Goal: Information Seeking & Learning: Learn about a topic

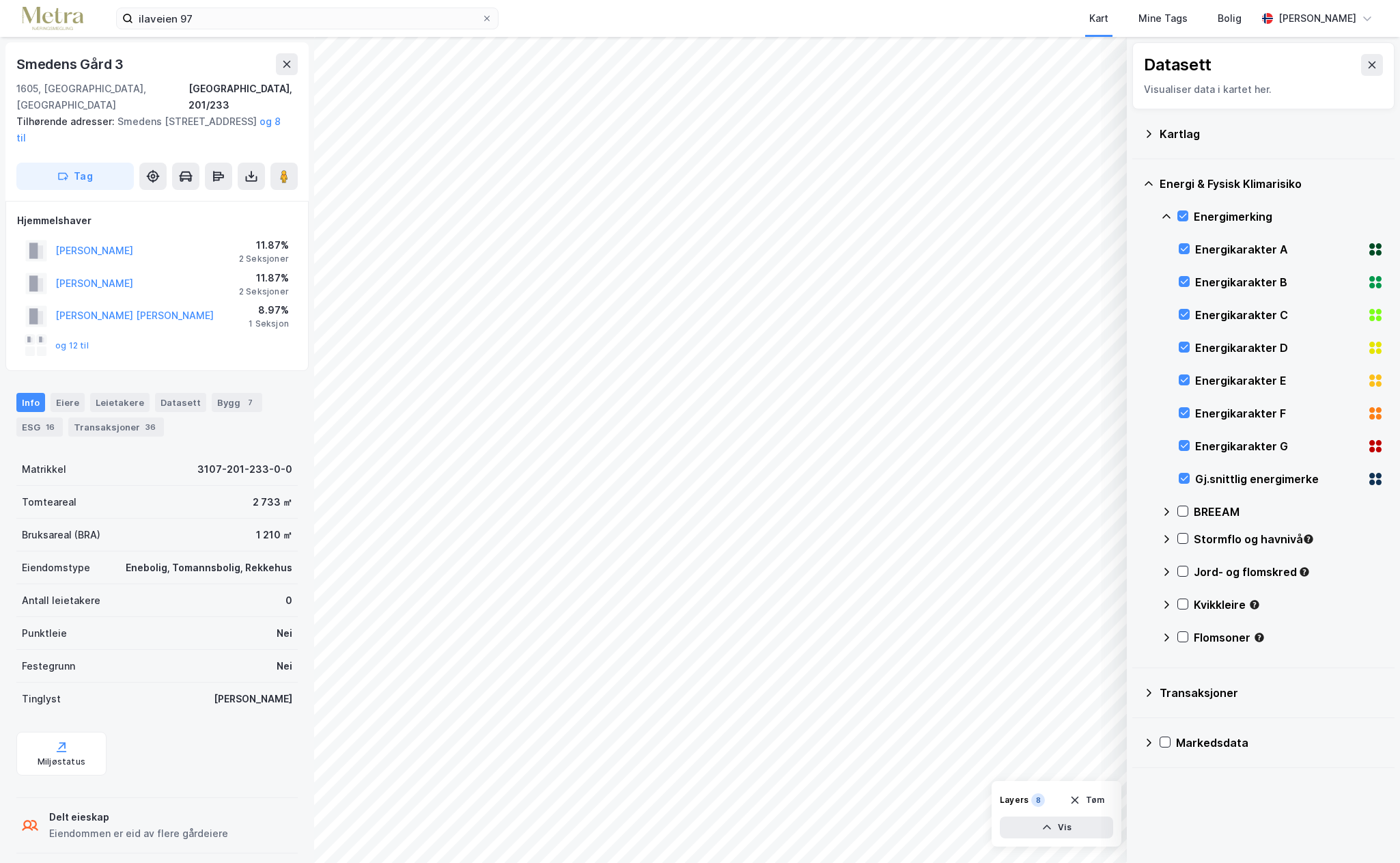
click at [895, 862] on html "ilaveien 97 Kart Mine Tags Bolig [PERSON_NAME] © Mapbox © OpenStreetMap Improve…" at bounding box center [700, 431] width 1400 height 863
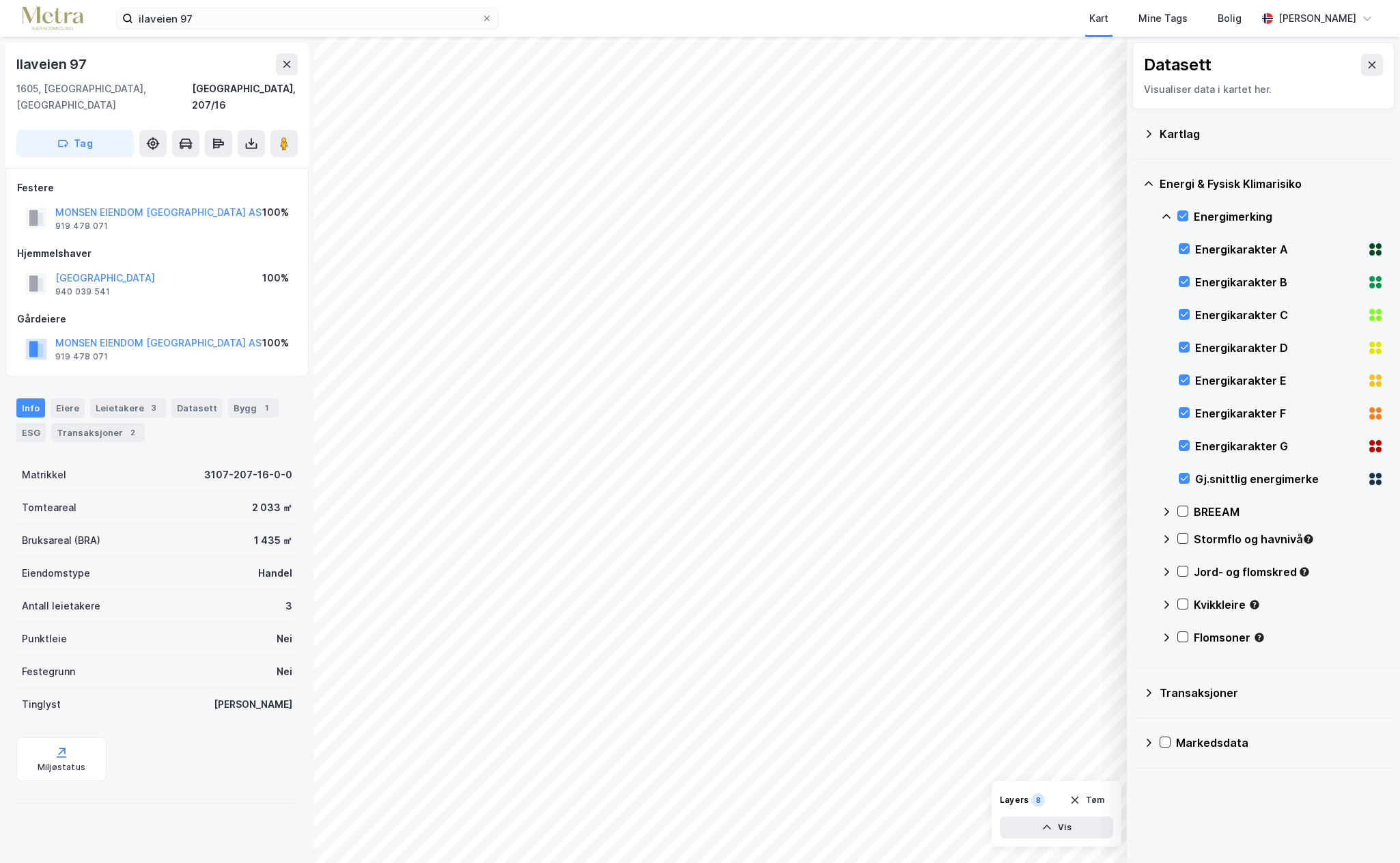
click at [1180, 209] on div "Energimerking" at bounding box center [1272, 216] width 222 height 33
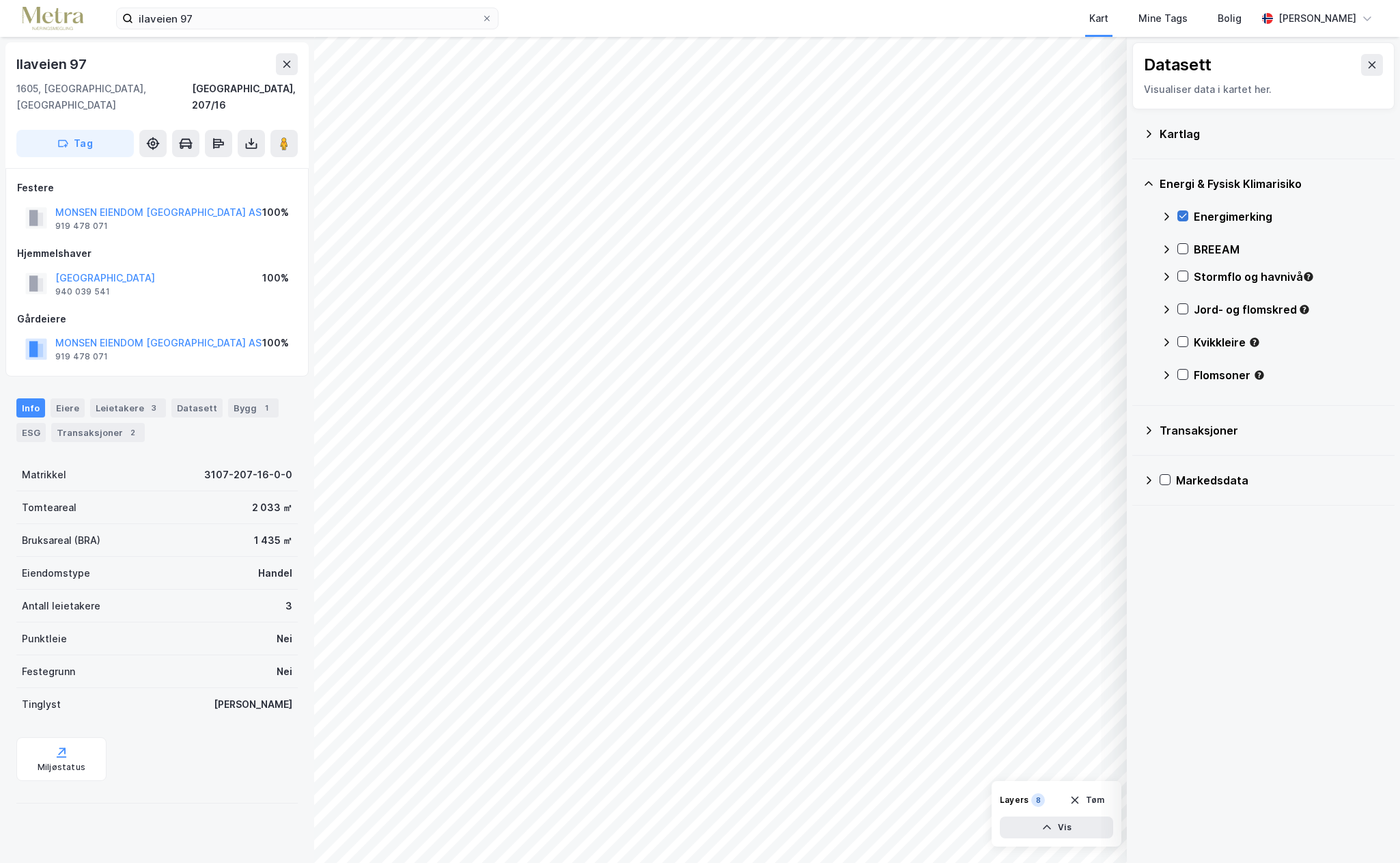
click at [1180, 216] on icon at bounding box center [1183, 216] width 10 height 10
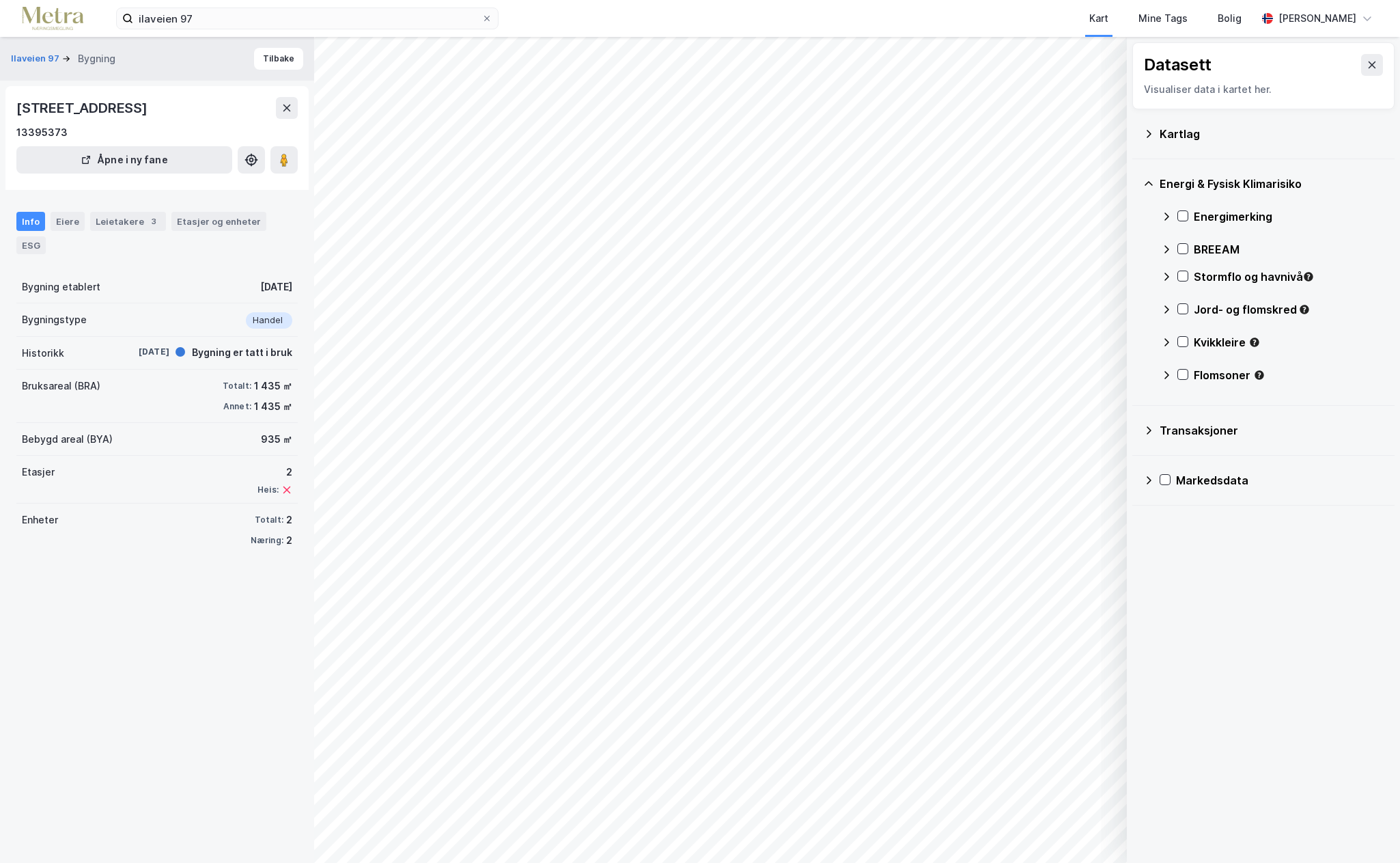
click at [1149, 131] on icon at bounding box center [1149, 134] width 5 height 8
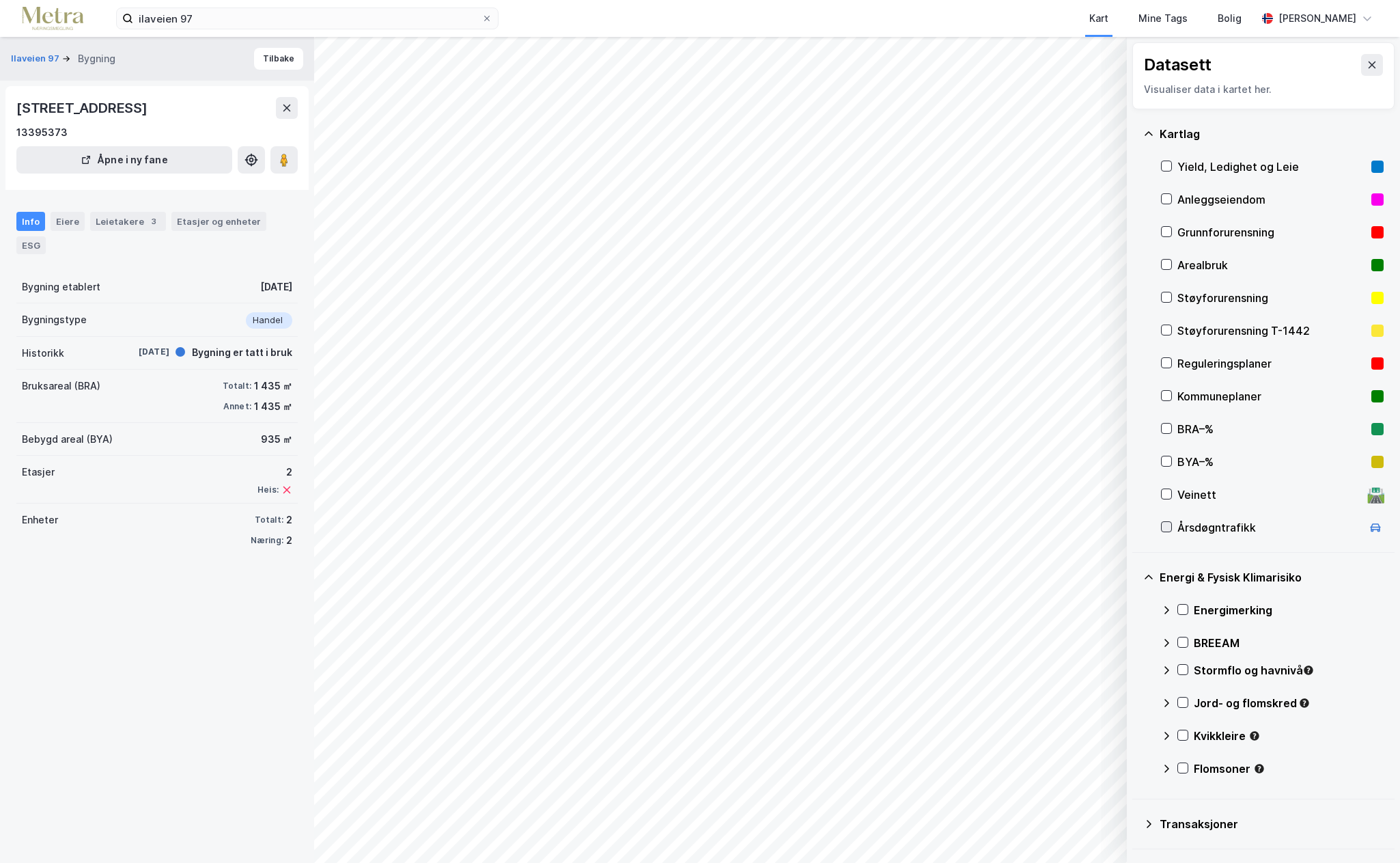
click at [1166, 527] on icon at bounding box center [1166, 527] width 10 height 10
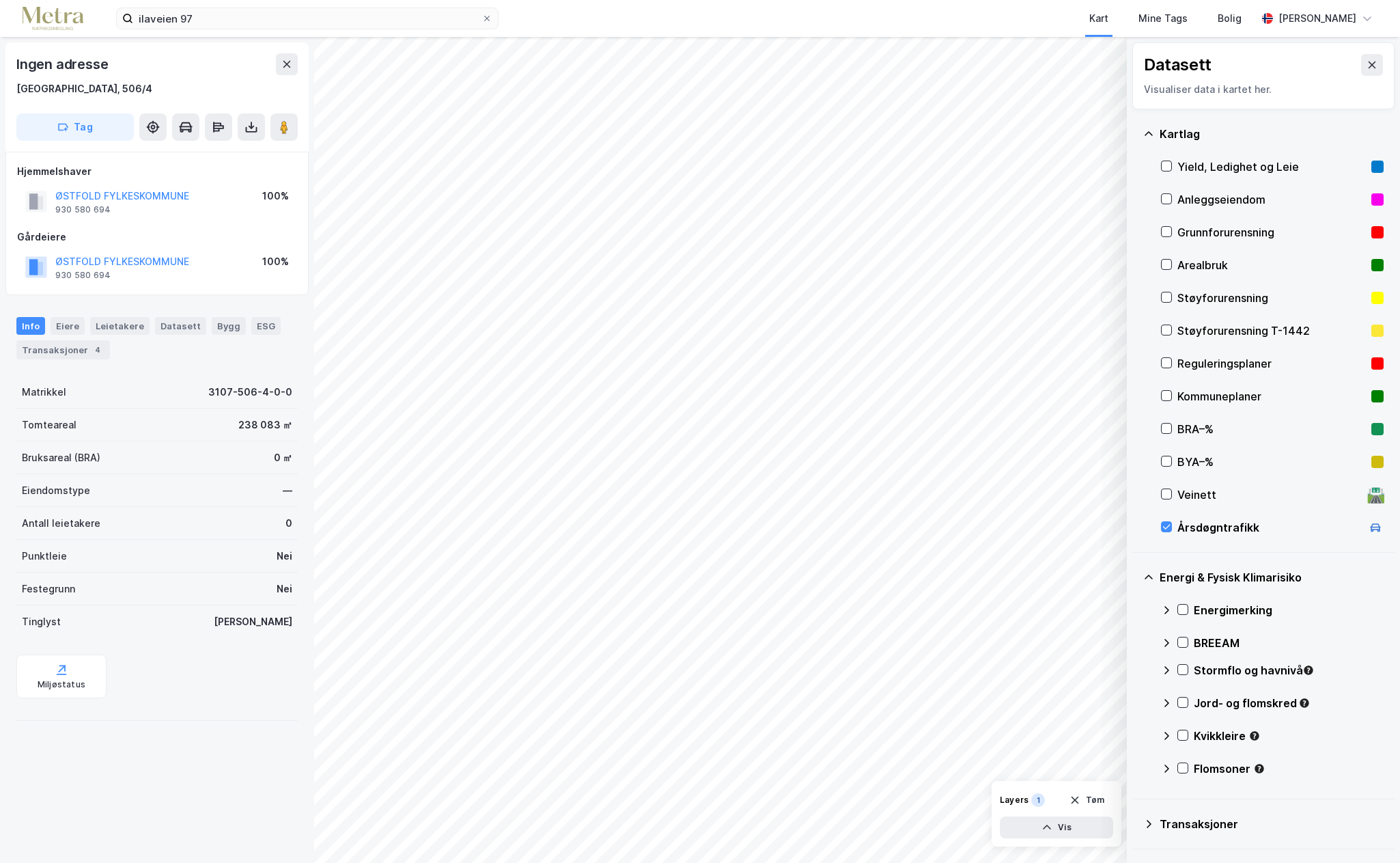
click at [1177, 453] on div "© Mapbox © OpenStreetMap Improve this map © Maxar Datasett Visualiser data i ka…" at bounding box center [700, 449] width 1400 height 826
click at [1238, 530] on div "Årsdøgntrafikk" at bounding box center [1270, 527] width 184 height 17
click at [1014, 803] on div "Layers" at bounding box center [1014, 800] width 29 height 11
click at [293, 69] on button at bounding box center [286, 64] width 22 height 22
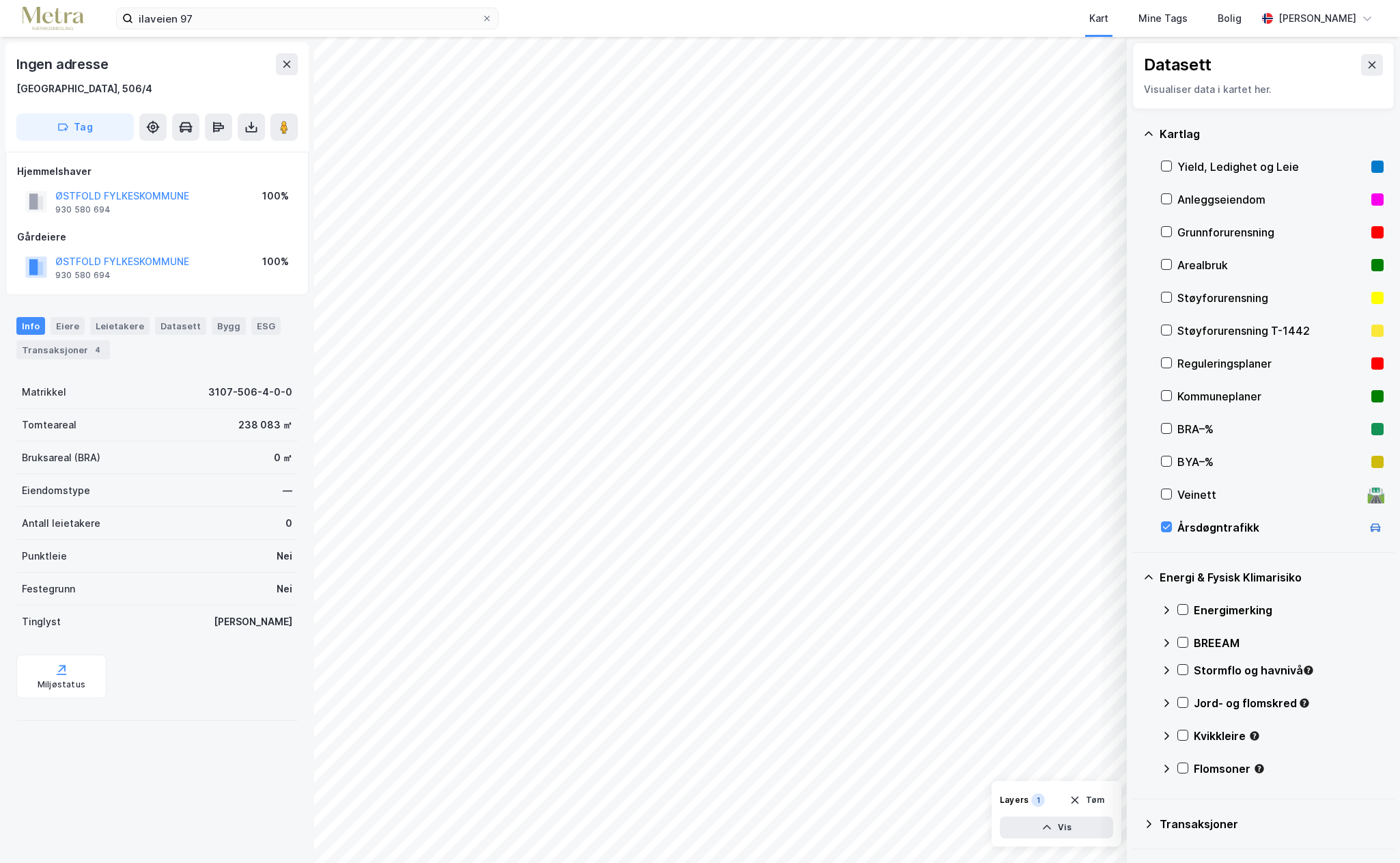
click at [341, 862] on html "ilaveien 97 Kart Mine Tags Bolig [PERSON_NAME] © Mapbox © OpenStreetMap Improve…" at bounding box center [700, 431] width 1400 height 863
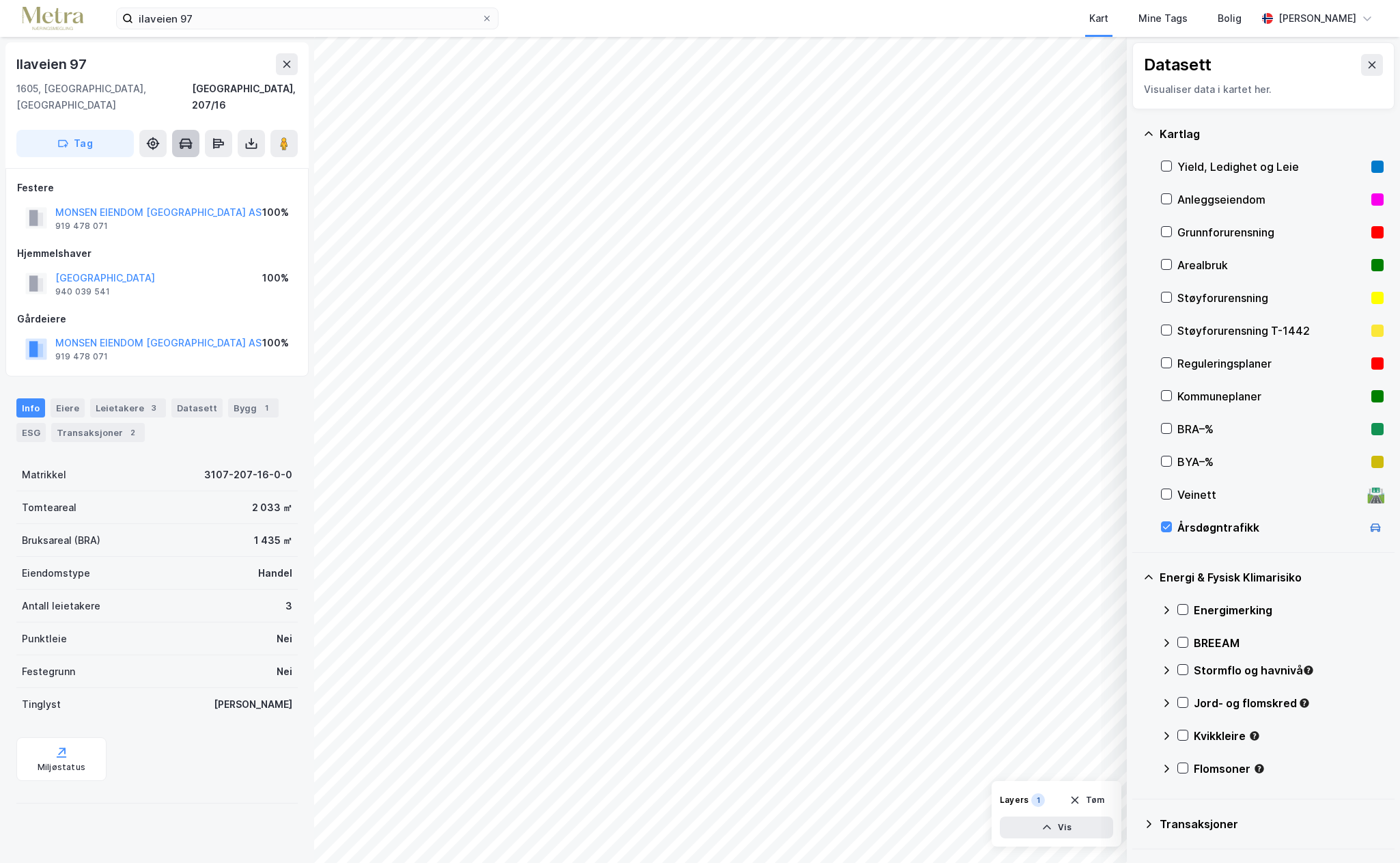
click at [185, 139] on icon at bounding box center [186, 143] width 12 height 8
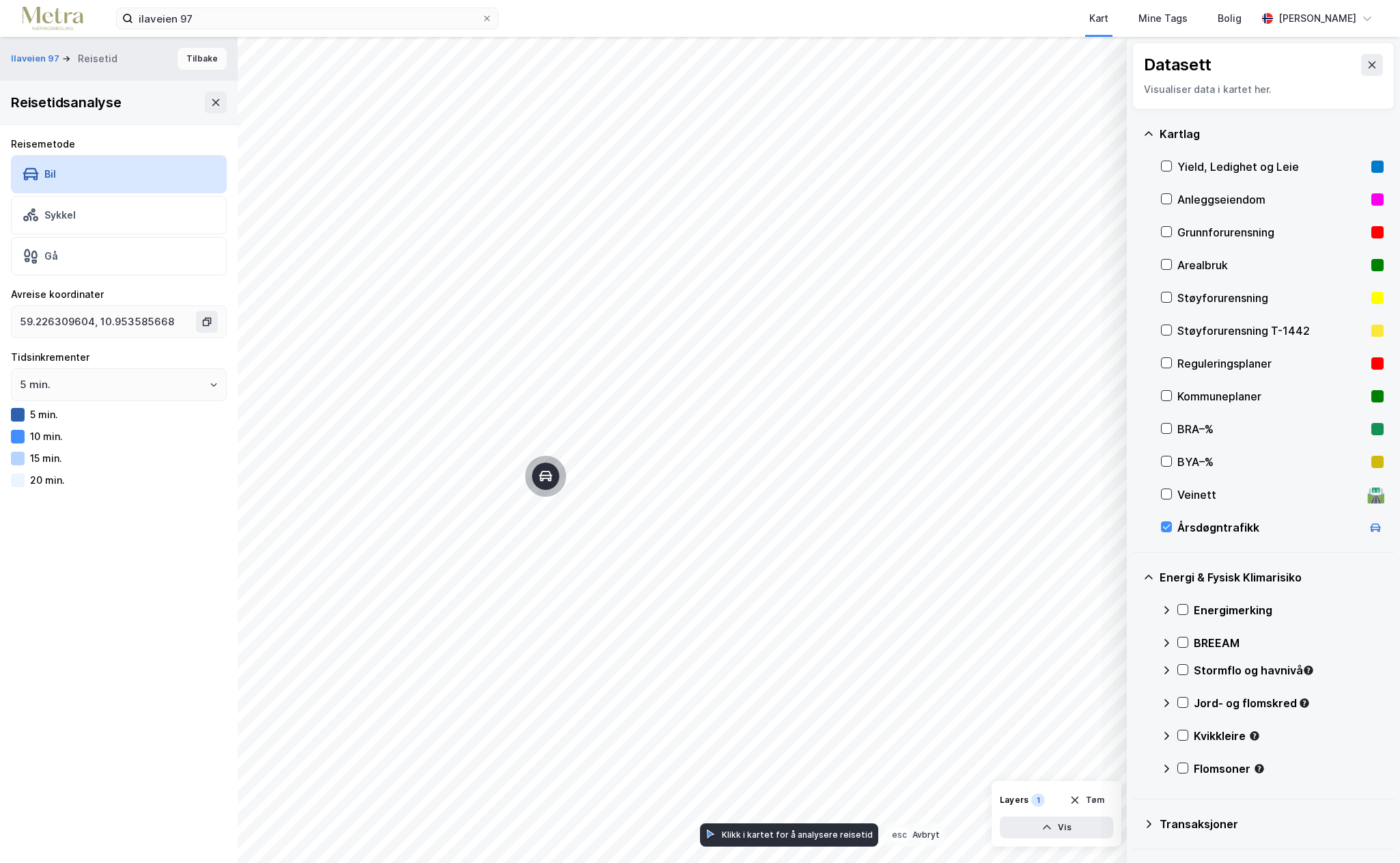
click at [190, 65] on button "Tilbake" at bounding box center [202, 58] width 49 height 22
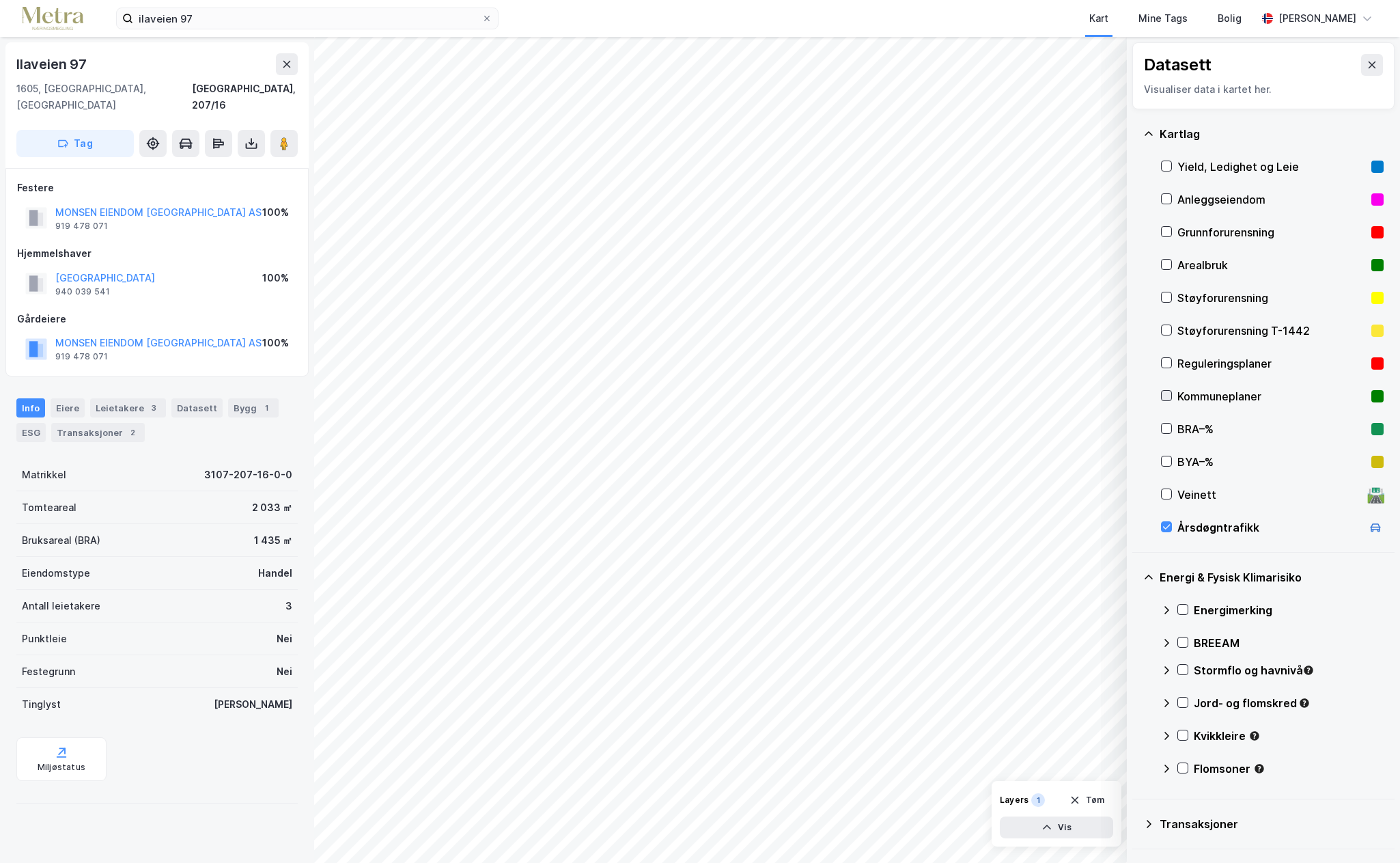
click at [1169, 394] on icon at bounding box center [1167, 395] width 8 height 5
click at [1166, 365] on icon at bounding box center [1167, 363] width 8 height 5
click at [1039, 804] on div "3" at bounding box center [1038, 800] width 14 height 14
click at [1010, 802] on div "Layers" at bounding box center [1014, 800] width 29 height 11
click at [1070, 829] on button "Vis" at bounding box center [1056, 827] width 114 height 22
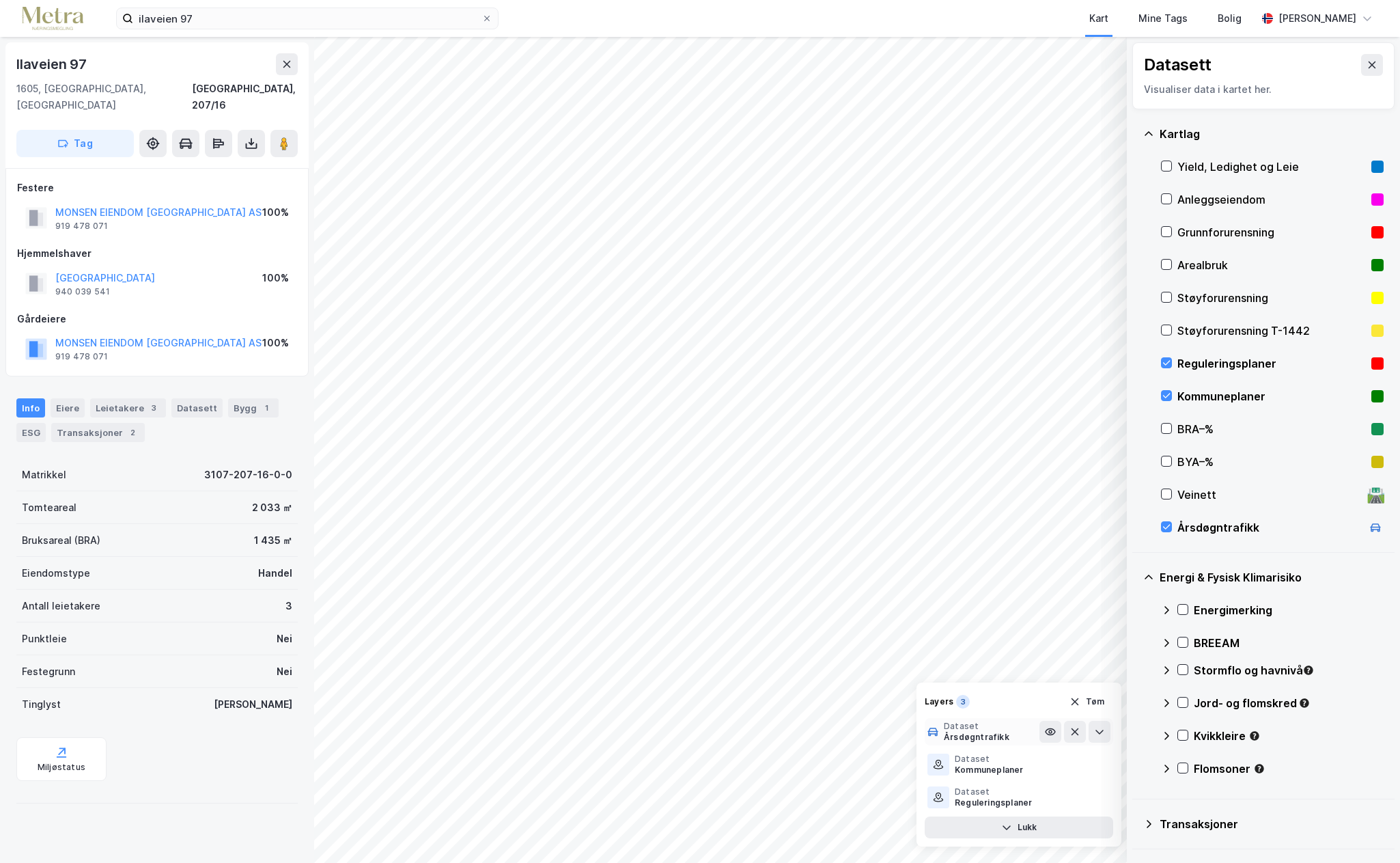
click at [980, 737] on div "Årsdøgntrafikk" at bounding box center [977, 737] width 66 height 11
click at [1052, 731] on icon at bounding box center [1050, 731] width 3 height 3
click at [1052, 731] on icon at bounding box center [1050, 731] width 11 height 11
click at [992, 735] on div "Årsdøgntrafikk" at bounding box center [977, 737] width 66 height 11
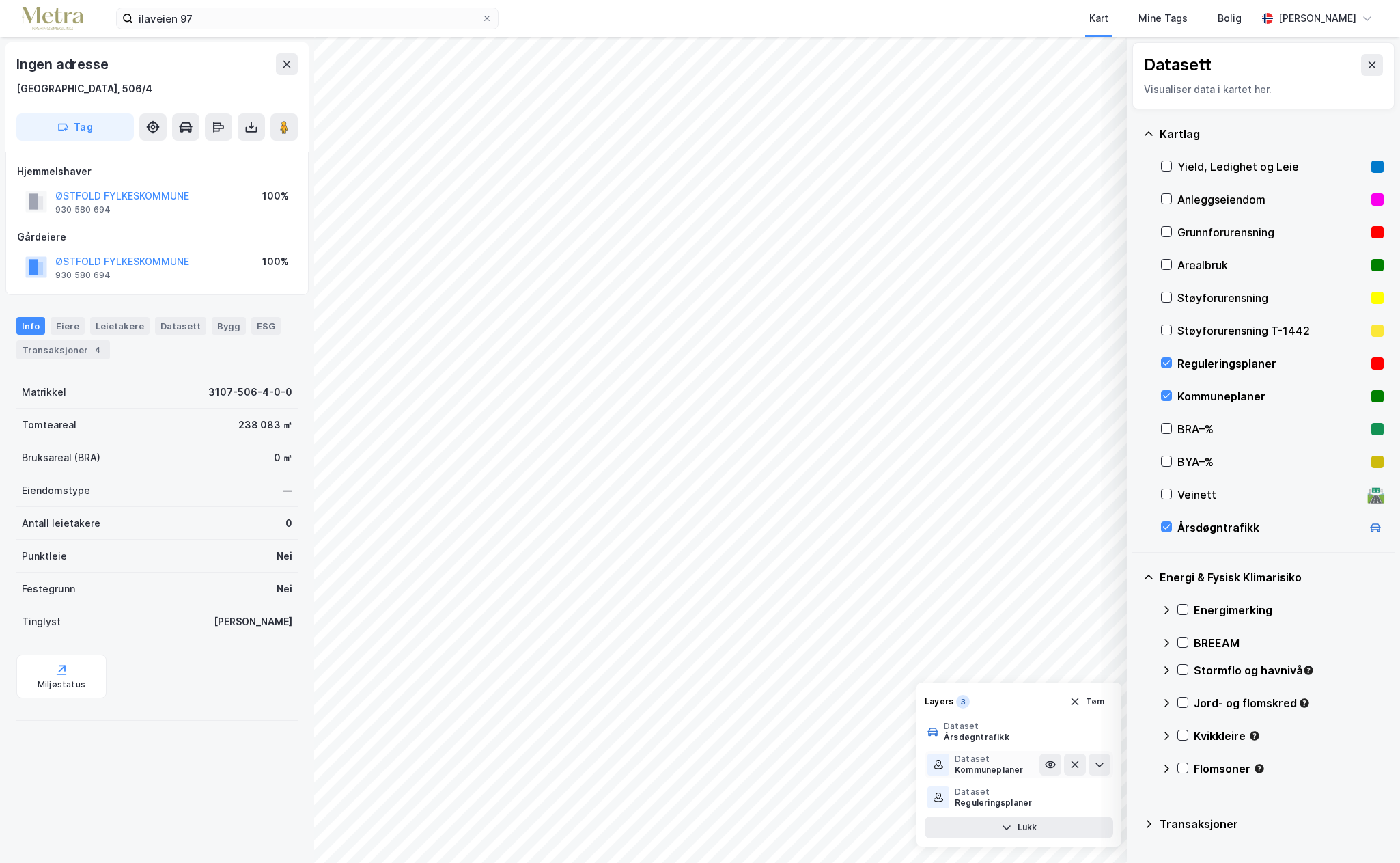
click at [984, 768] on div "Kommuneplaner" at bounding box center [989, 770] width 69 height 11
click at [1096, 799] on icon at bounding box center [1099, 797] width 11 height 11
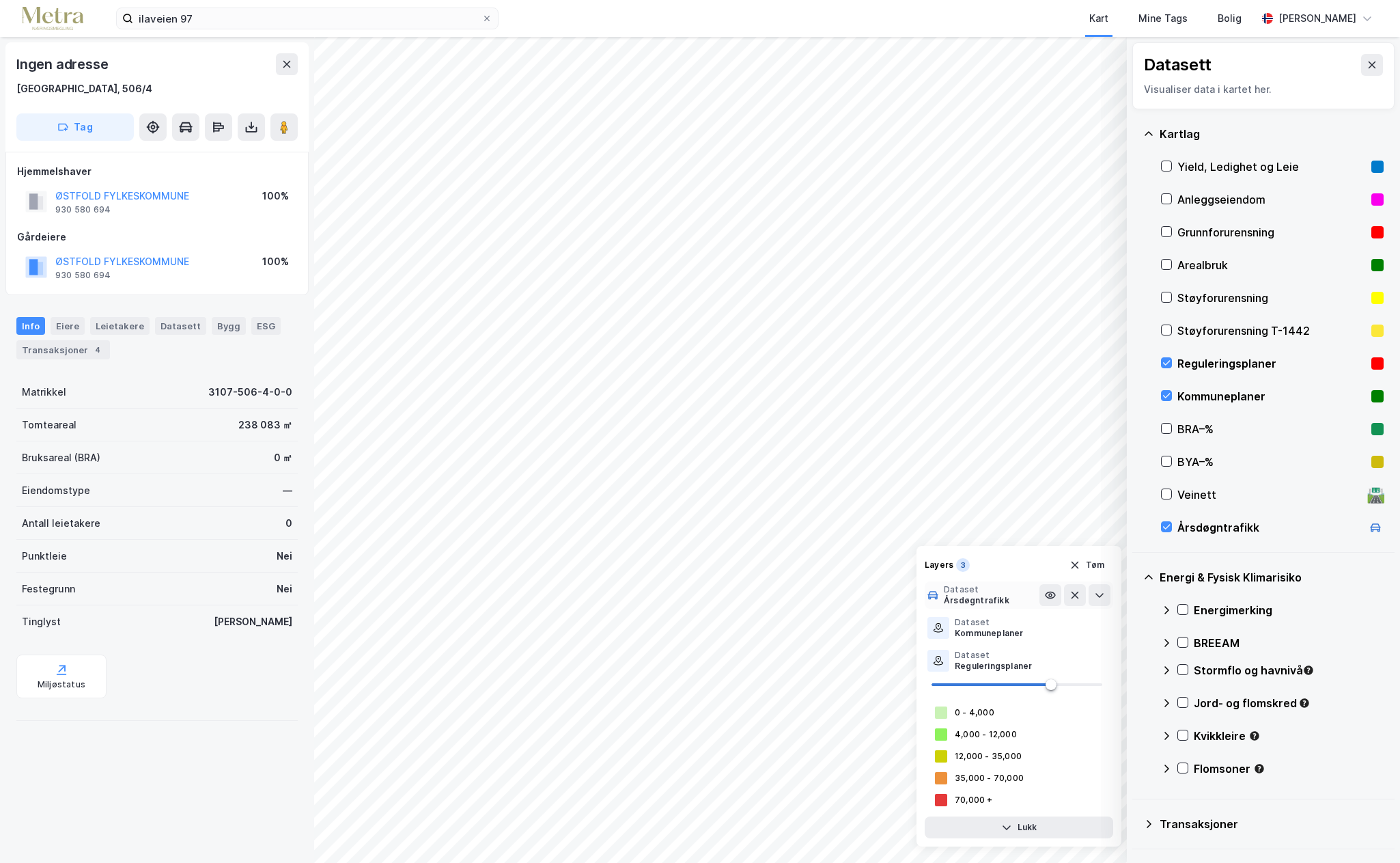
click at [990, 601] on div "Årsdøgntrafikk" at bounding box center [977, 600] width 66 height 11
click at [1103, 597] on icon at bounding box center [1099, 594] width 11 height 11
click at [957, 481] on span at bounding box center [959, 481] width 11 height 11
type input "26"
drag, startPoint x: 957, startPoint y: 481, endPoint x: 976, endPoint y: 495, distance: 23.6
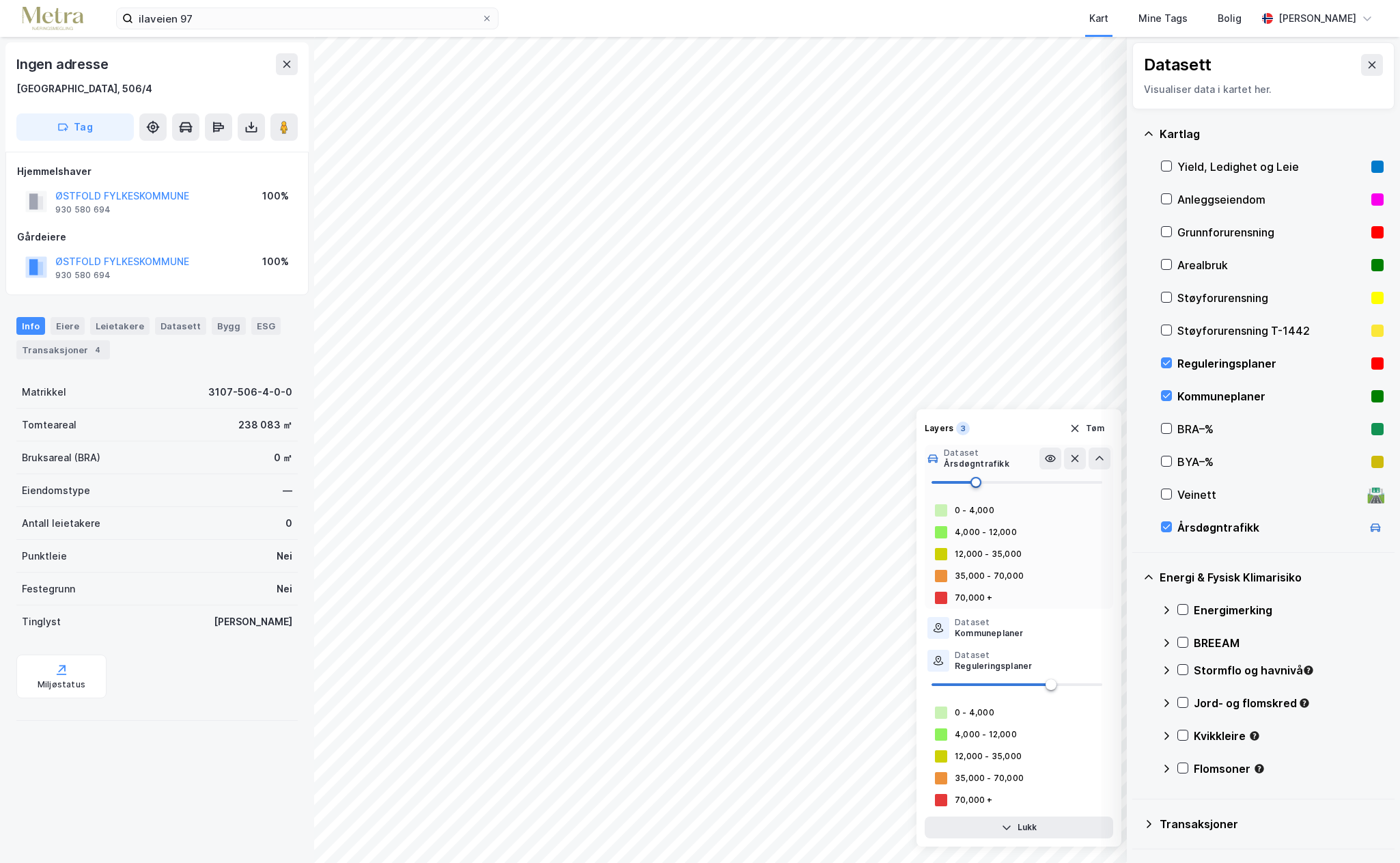
click at [976, 488] on span at bounding box center [975, 481] width 11 height 11
click at [975, 576] on div "35,000 - 70,000" at bounding box center [989, 576] width 69 height 11
click at [1096, 631] on icon at bounding box center [1099, 627] width 11 height 11
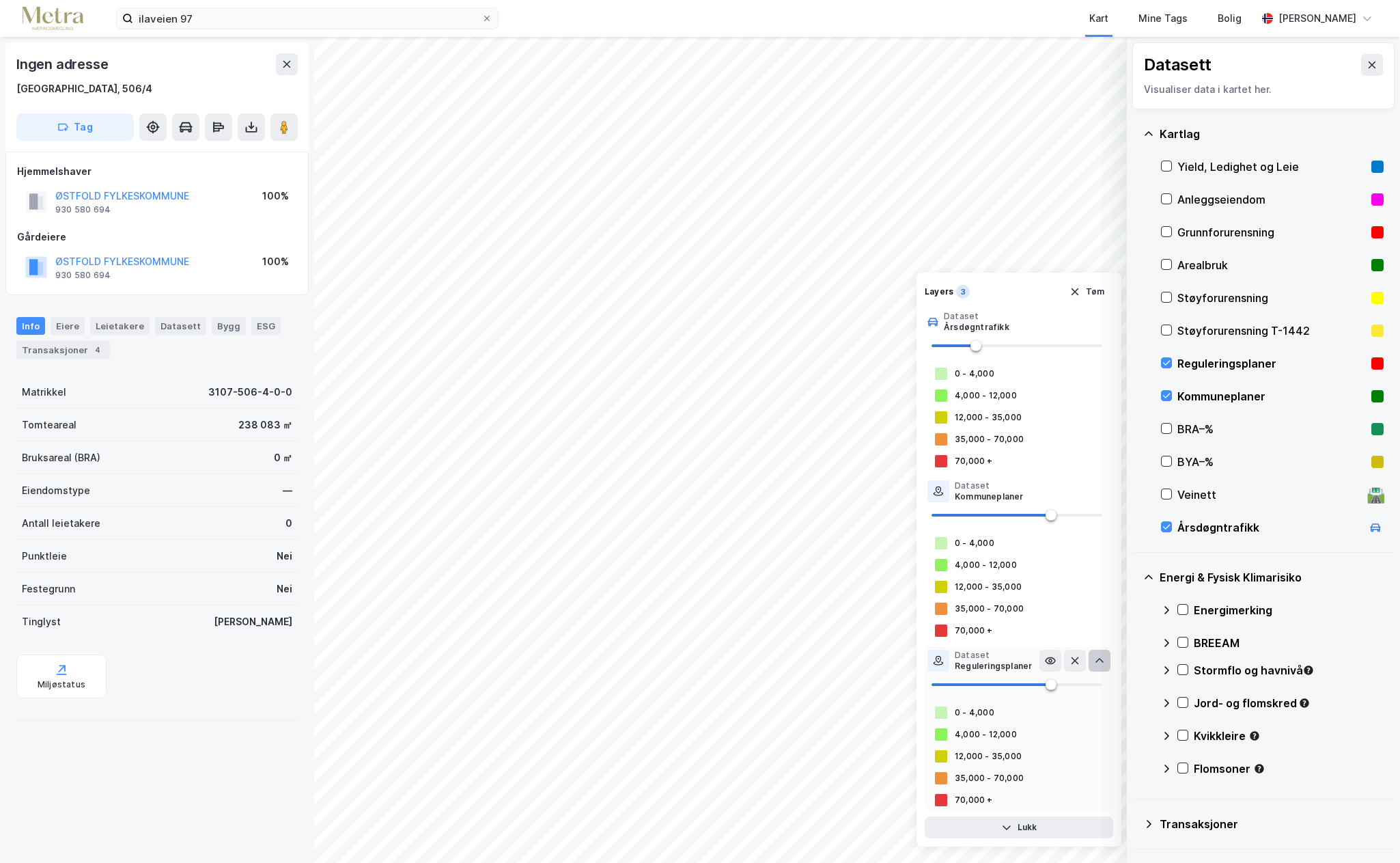
click at [1095, 662] on icon at bounding box center [1099, 660] width 11 height 11
